Goal: Information Seeking & Learning: Learn about a topic

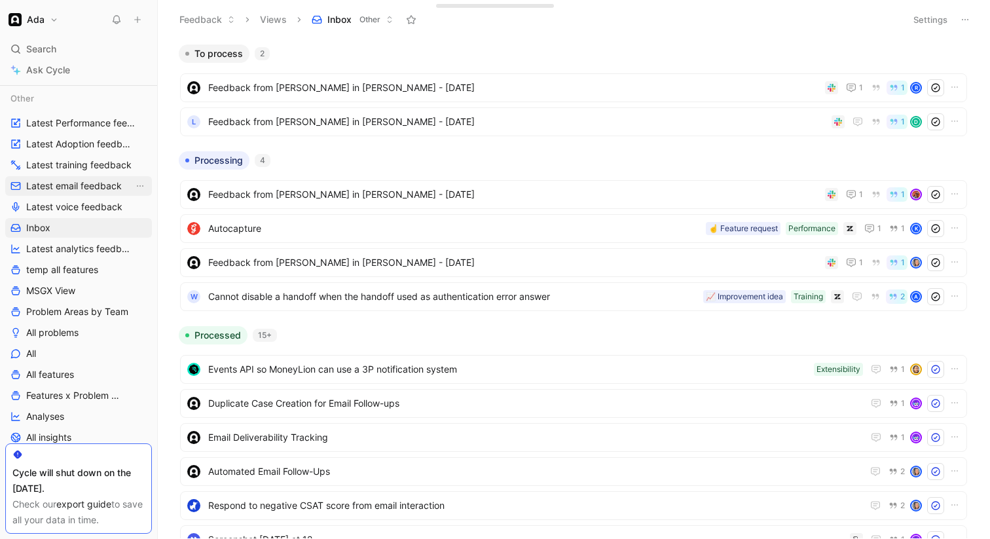
scroll to position [256, 0]
click at [78, 307] on span "Problem Areas by Team" at bounding box center [77, 310] width 102 height 13
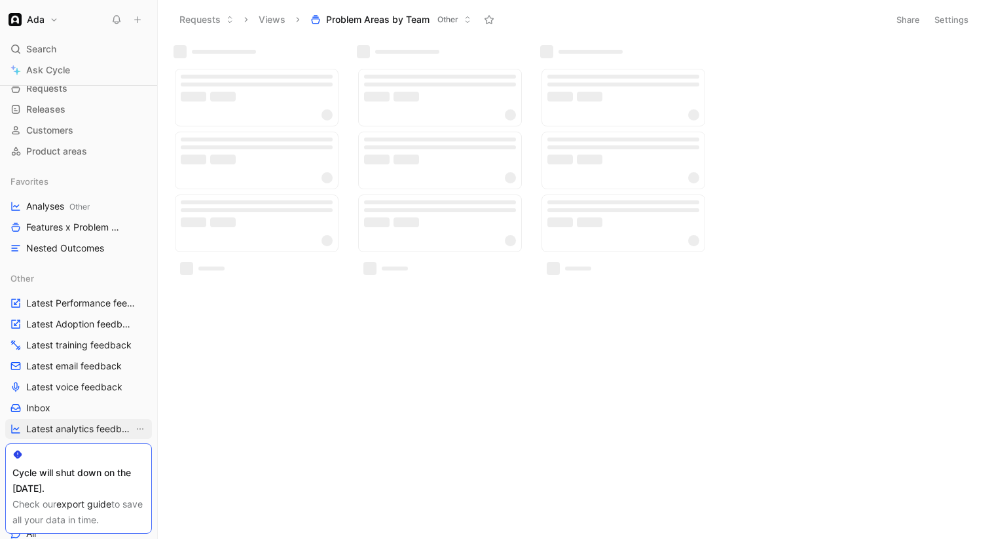
scroll to position [67, 0]
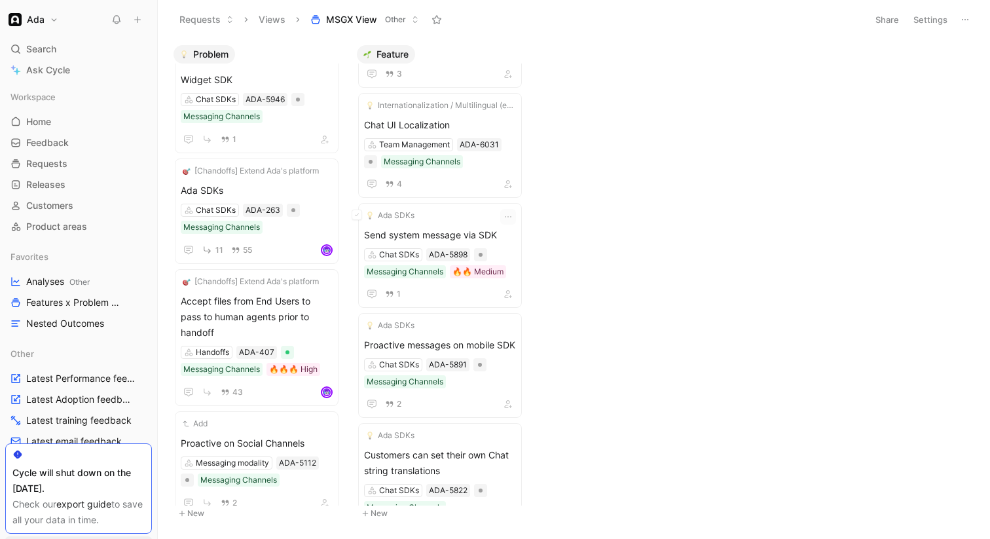
scroll to position [695, 0]
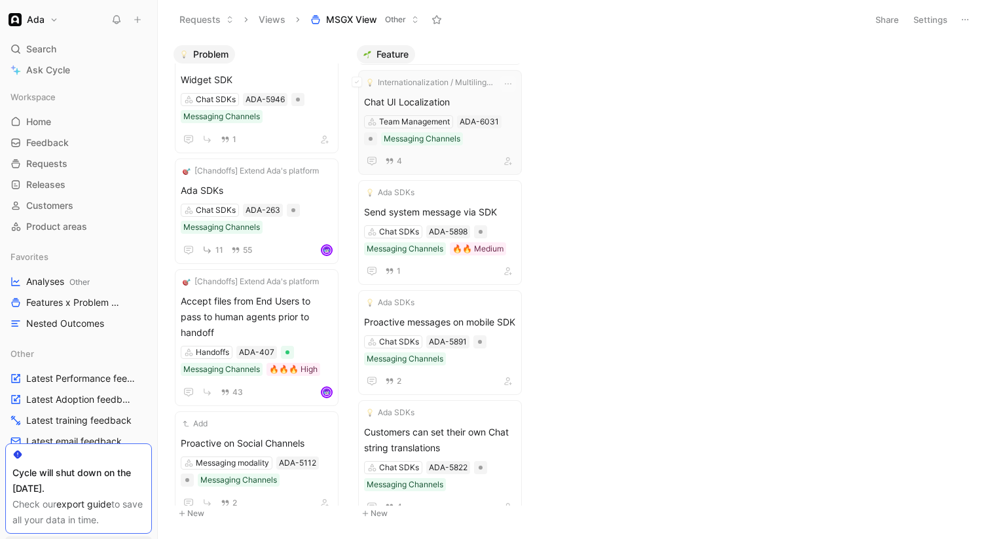
click at [453, 160] on div "4" at bounding box center [440, 161] width 152 height 16
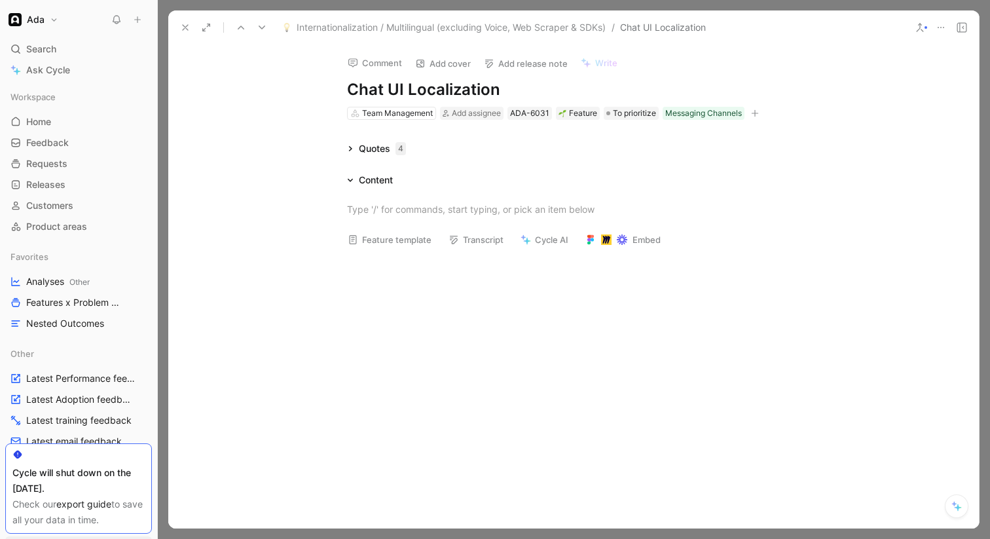
click at [187, 22] on button at bounding box center [185, 27] width 18 height 18
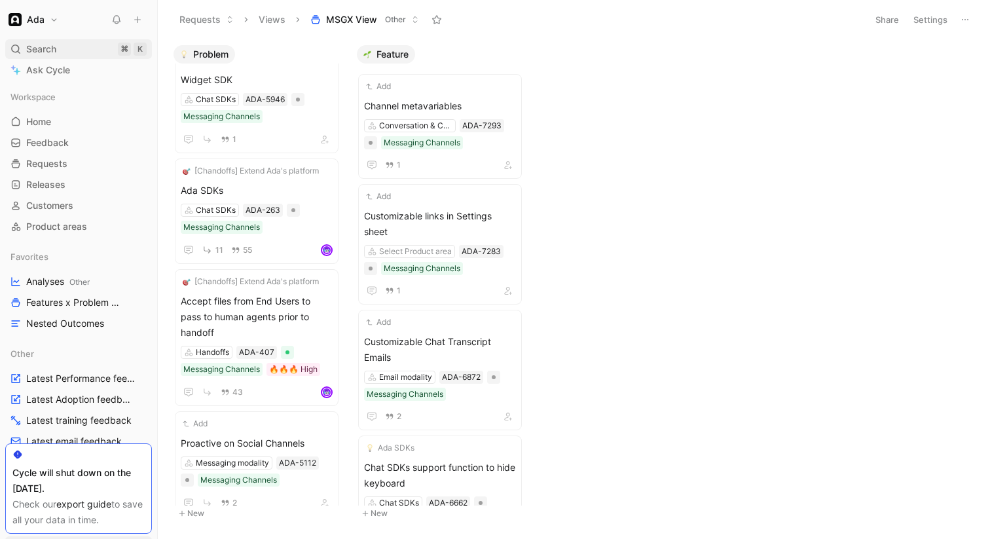
click at [86, 52] on div "Search ⌘ K" at bounding box center [78, 49] width 147 height 20
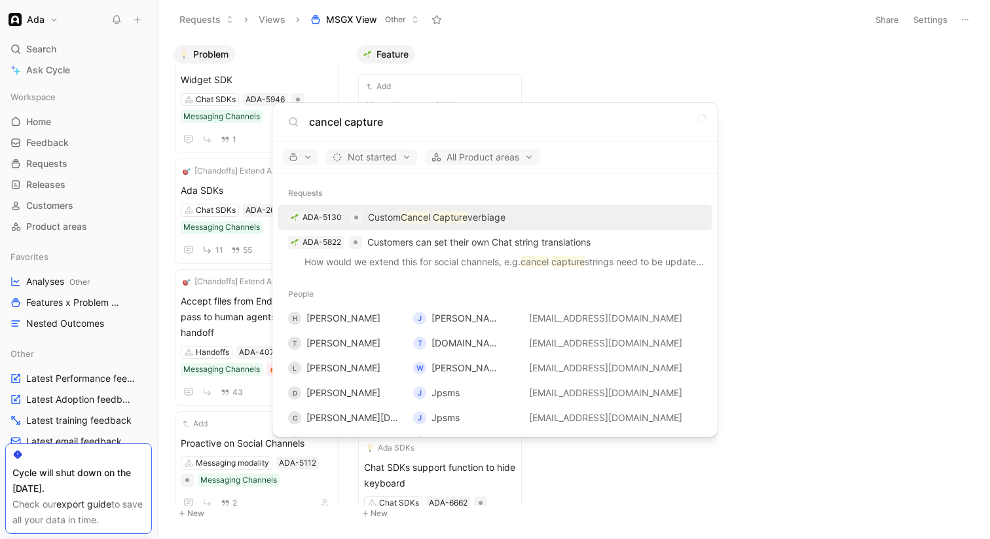
type input "cancel capture"
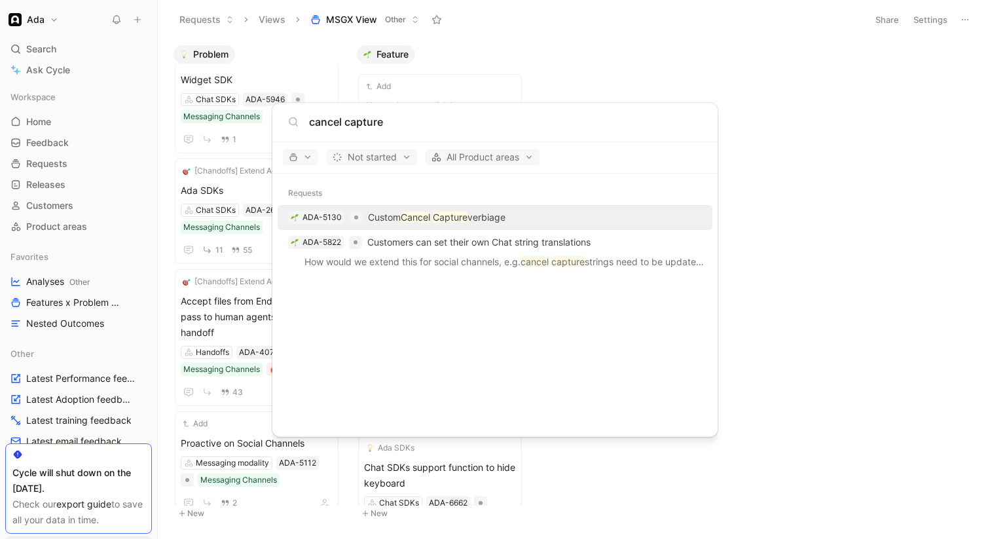
click at [505, 216] on p "Custom Cancel Capture verbiage" at bounding box center [436, 217] width 137 height 16
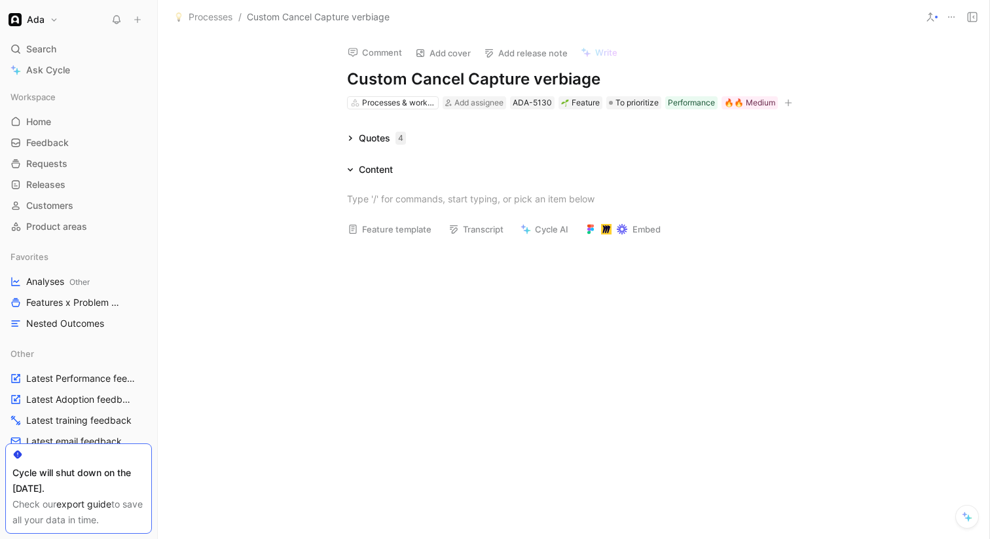
click at [348, 135] on icon at bounding box center [350, 138] width 7 height 7
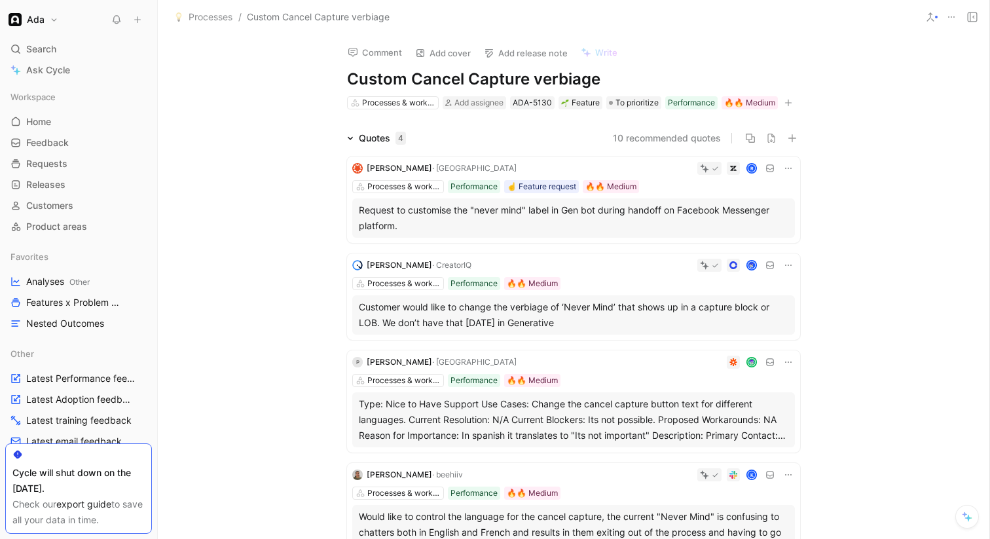
click at [252, 293] on div "Quotes 4 10 recommended quotes [PERSON_NAME] R Processes & workflows Performanc…" at bounding box center [573, 350] width 831 height 440
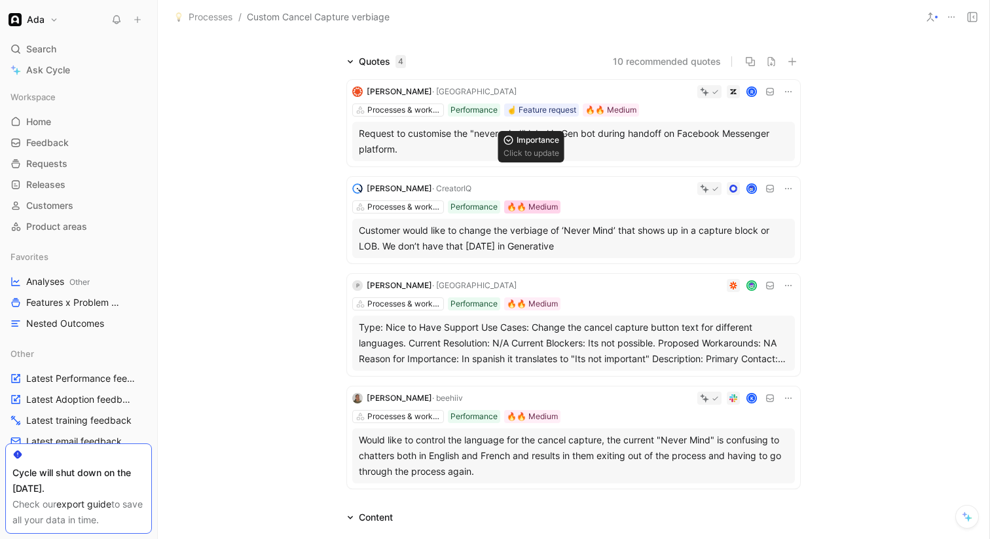
scroll to position [60, 0]
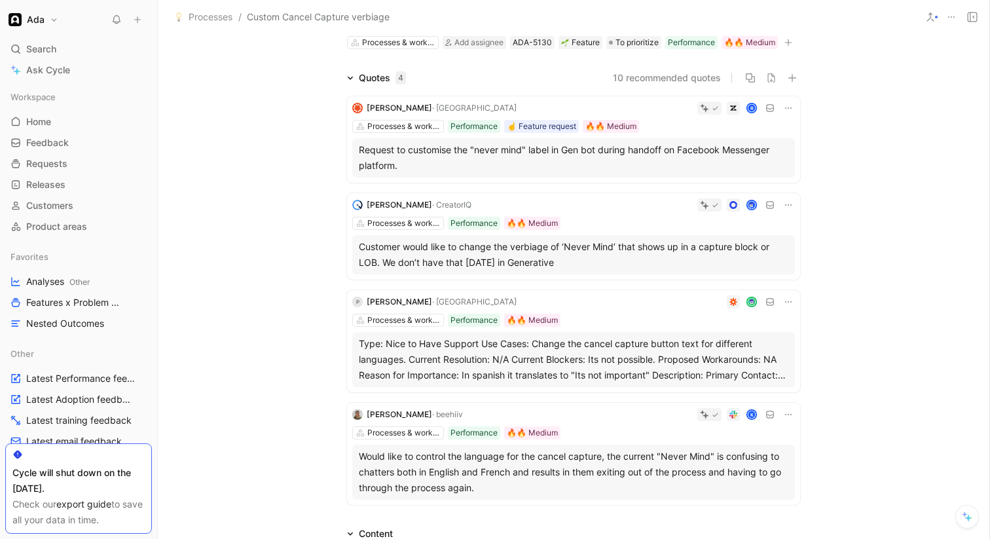
click at [209, 12] on span "Processes" at bounding box center [211, 17] width 44 height 16
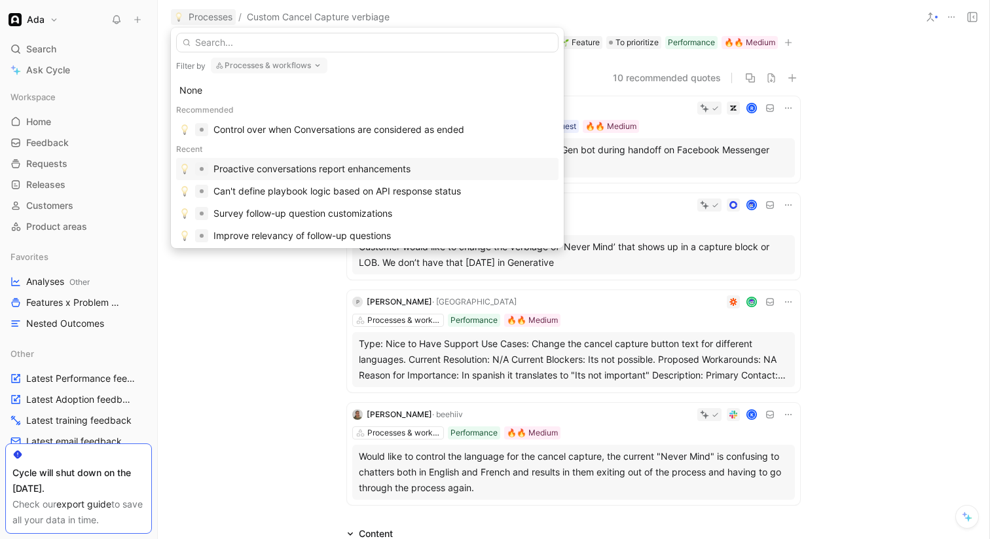
scroll to position [10, 0]
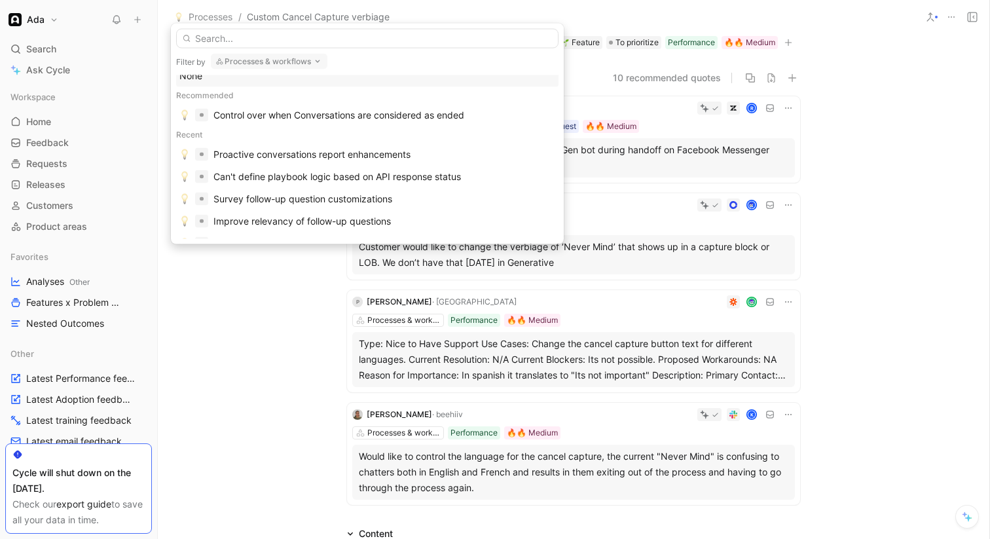
click at [274, 367] on div "Quotes 4 10 recommended quotes [PERSON_NAME] R Processes & workflows Performanc…" at bounding box center [573, 290] width 831 height 440
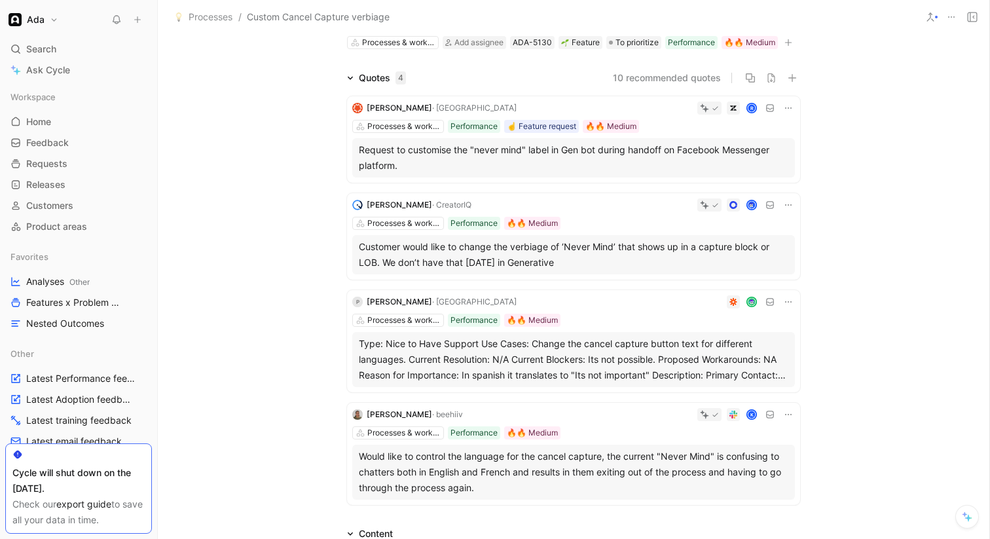
click at [238, 69] on icon at bounding box center [241, 72] width 9 height 9
click at [72, 50] on div "Search ⌘ K" at bounding box center [78, 49] width 147 height 20
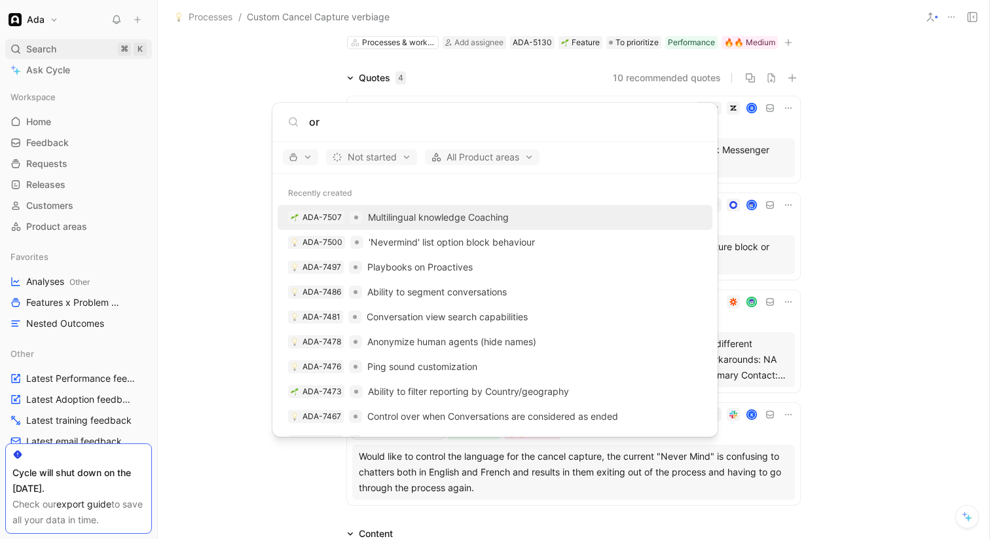
type input "o"
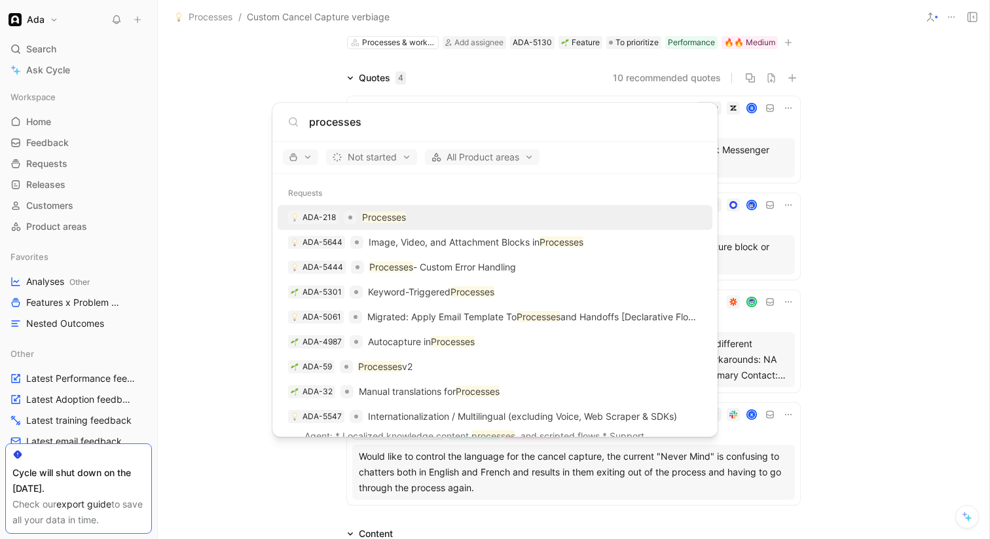
type input "processes"
click at [429, 216] on div "ADA-218 Processes" at bounding box center [494, 218] width 427 height 24
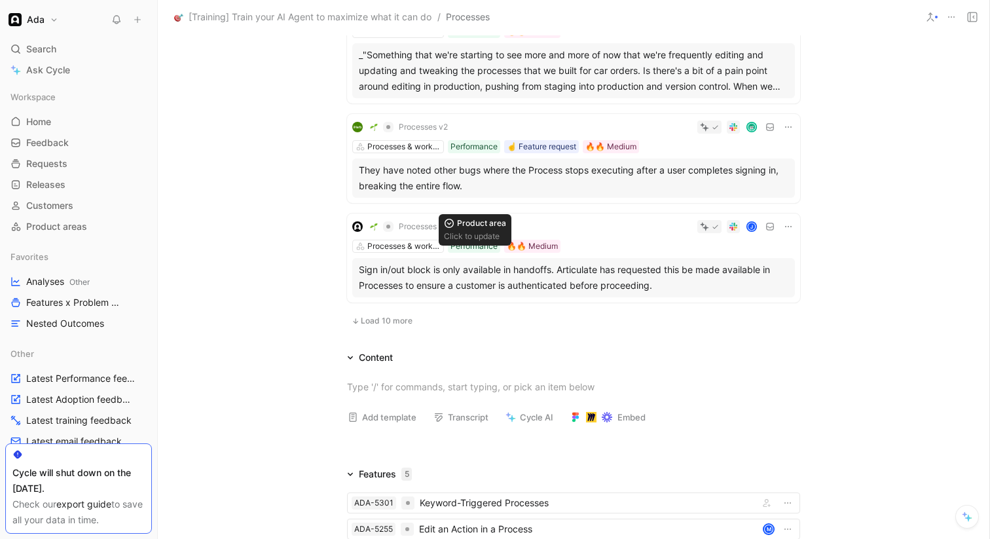
scroll to position [843, 0]
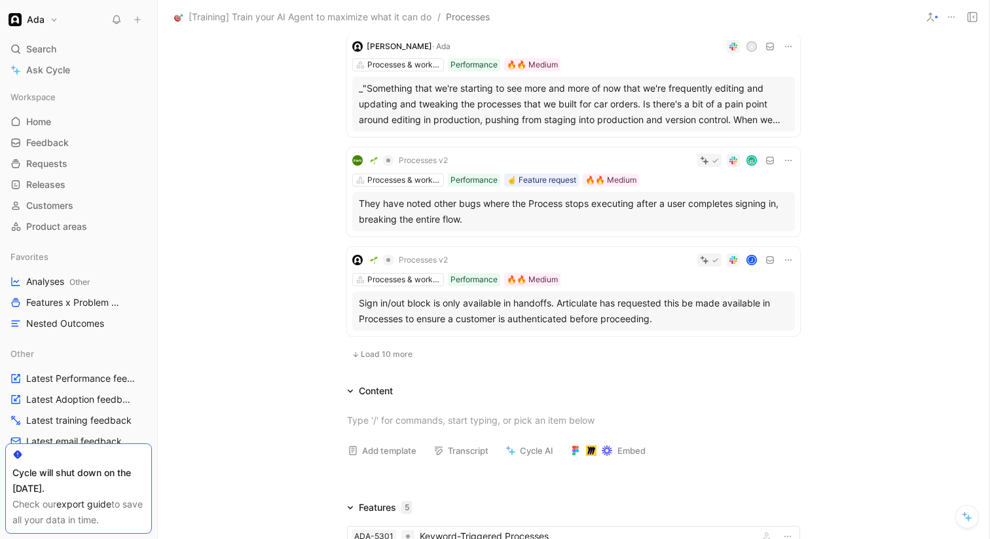
click at [393, 349] on span "Load 10 more" at bounding box center [387, 354] width 52 height 10
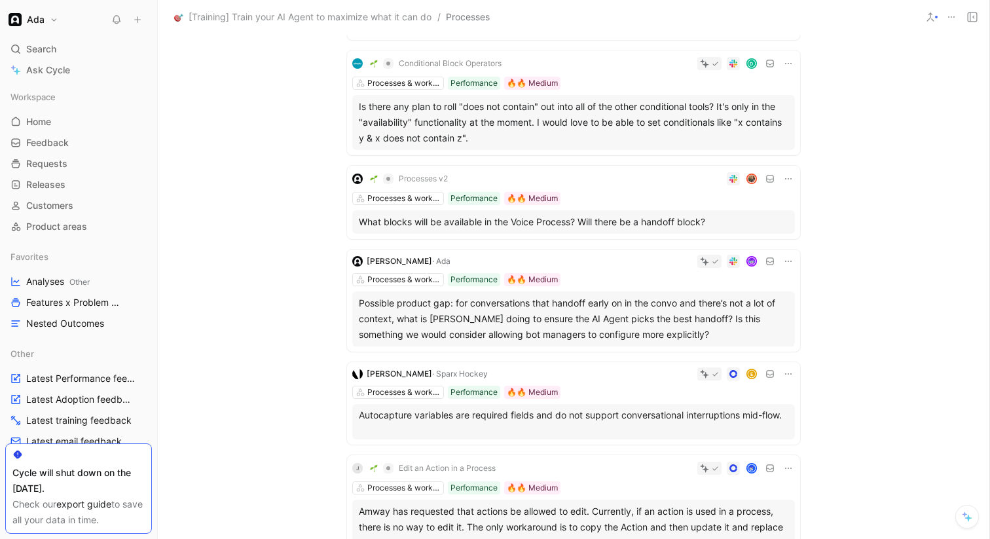
scroll to position [1350, 0]
